Goal: Find contact information: Find contact information

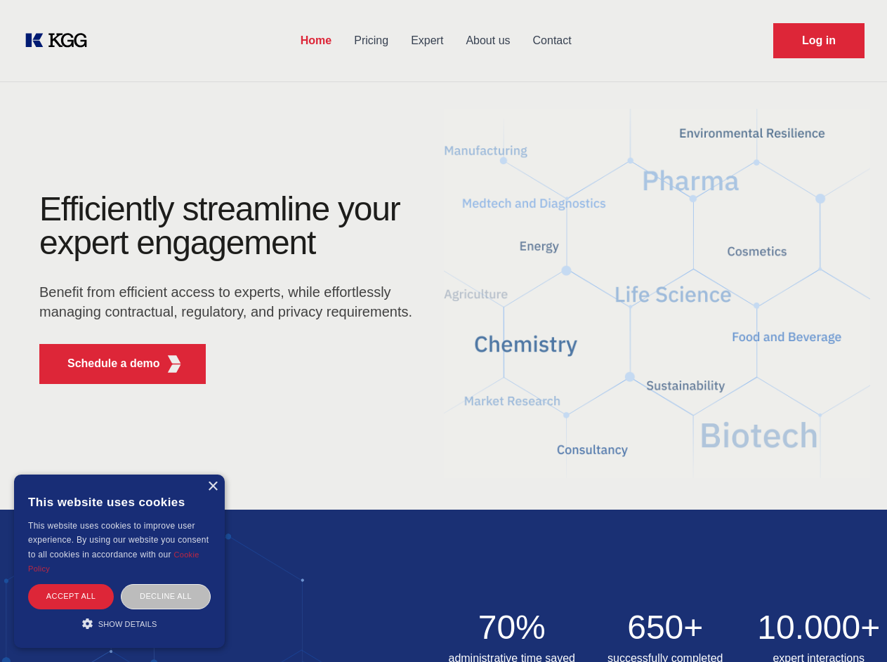
click at [443, 331] on div "Efficiently streamline your expert engagement Benefit from efficient access to …" at bounding box center [230, 293] width 427 height 203
click at [105, 364] on p "Schedule a demo" at bounding box center [113, 363] width 93 height 17
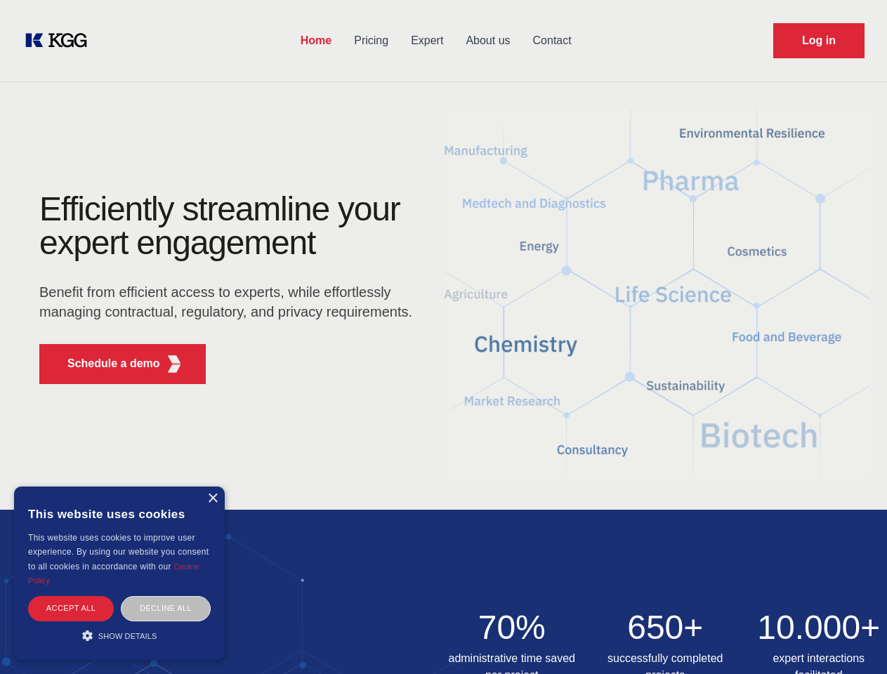
click at [212, 487] on div "× This website uses cookies This website uses cookies to improve user experienc…" at bounding box center [119, 573] width 211 height 173
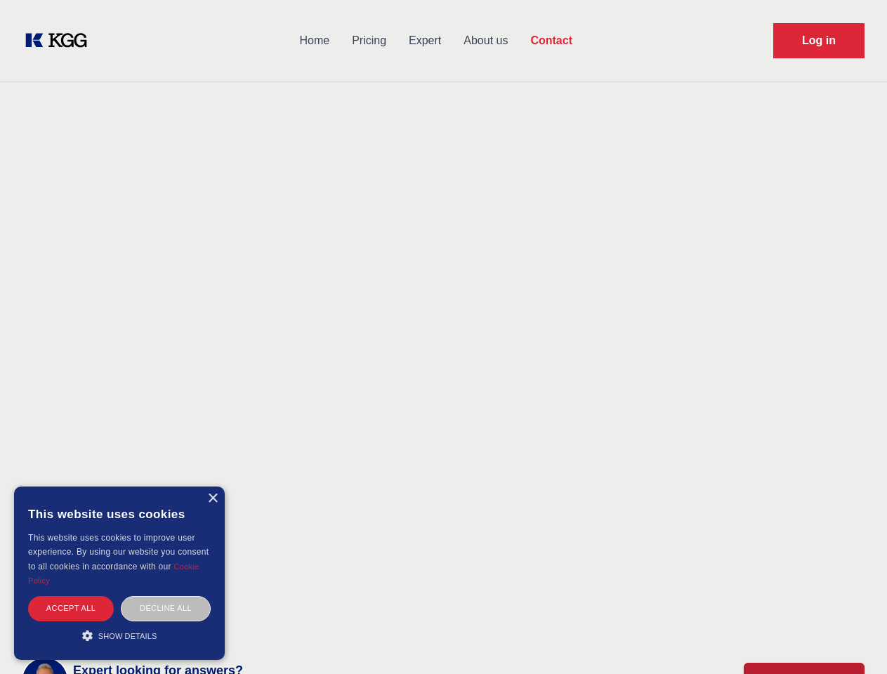
click at [71, 596] on div "Accept all" at bounding box center [71, 608] width 86 height 25
click at [166, 596] on div "Contact Information We would love to hear from you. Postal address [PERSON_NAME…" at bounding box center [196, 419] width 315 height 426
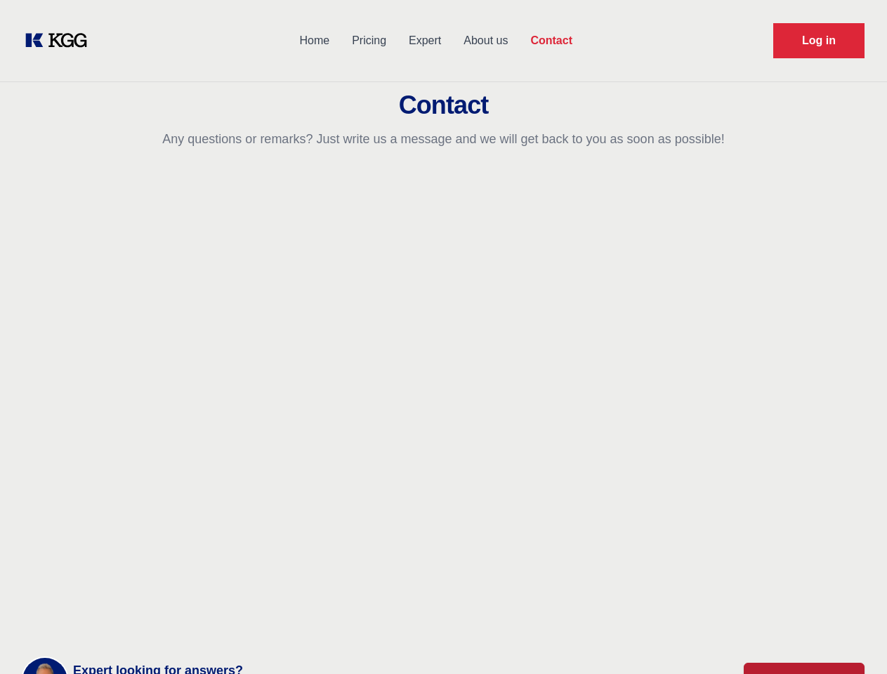
click at [119, 623] on main "Contact Any questions or remarks? Just write us a message and we will get back …" at bounding box center [443, 365] width 887 height 731
